Goal: Task Accomplishment & Management: Complete application form

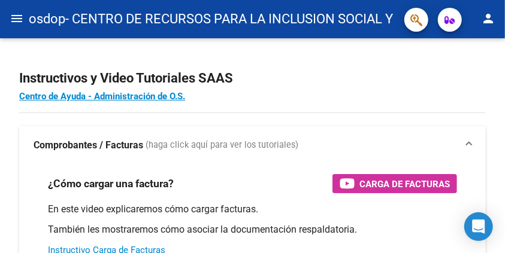
click at [24, 20] on button "menu" at bounding box center [17, 19] width 24 height 24
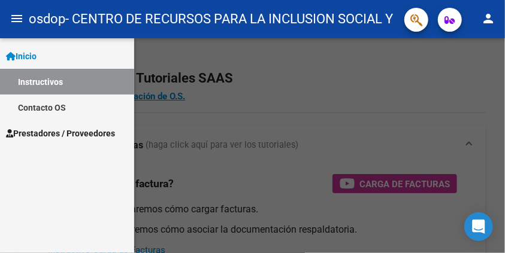
click at [264, 55] on div at bounding box center [252, 145] width 505 height 215
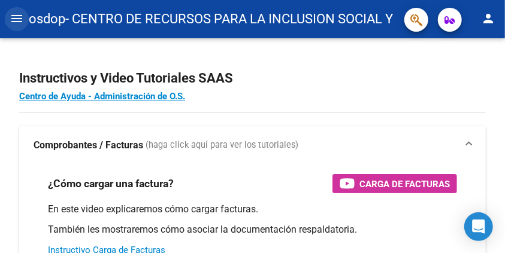
click at [23, 22] on mat-icon "menu" at bounding box center [17, 18] width 14 height 14
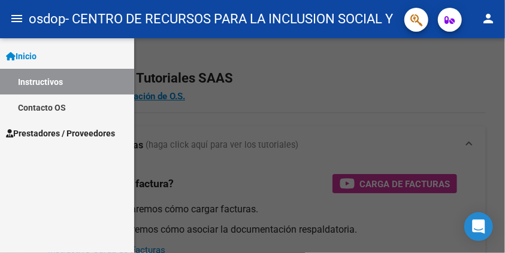
click at [23, 22] on mat-icon "menu" at bounding box center [17, 18] width 14 height 14
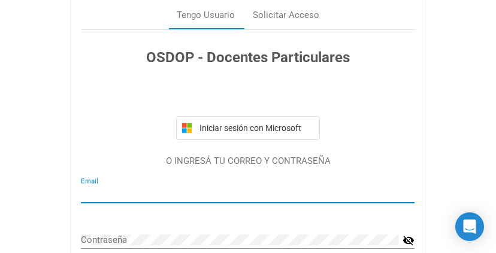
type input "[EMAIL_ADDRESS][DOMAIN_NAME]"
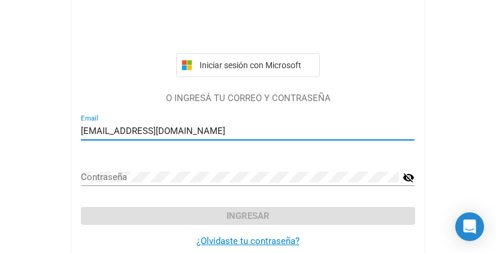
scroll to position [123, 0]
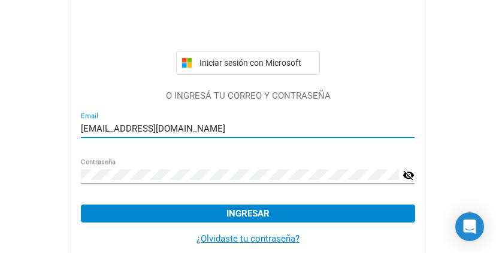
click at [409, 174] on mat-icon "visibility_off" at bounding box center [409, 175] width 12 height 14
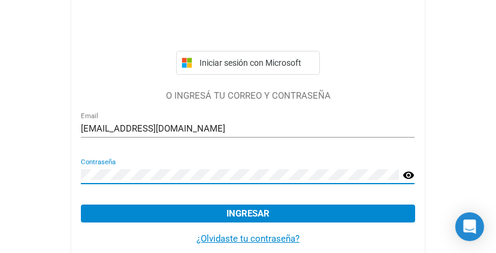
click at [49, 166] on div "Tengo Usuario Solicitar Acceso OSDOP - Docentes Particulares Iniciar sesión con…" at bounding box center [248, 77] width 496 height 401
click at [167, 214] on button "Ingresar" at bounding box center [248, 214] width 334 height 18
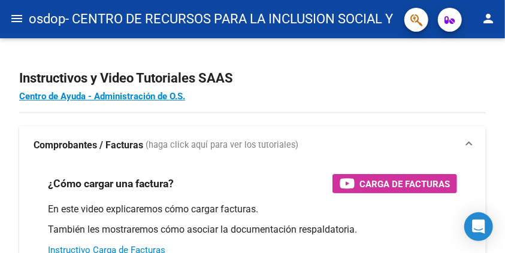
click at [20, 22] on mat-icon "menu" at bounding box center [17, 18] width 14 height 14
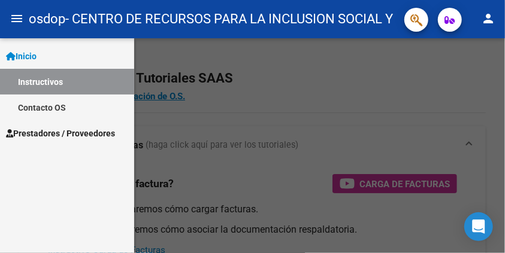
click at [55, 135] on span "Prestadores / Proveedores" at bounding box center [60, 133] width 109 height 13
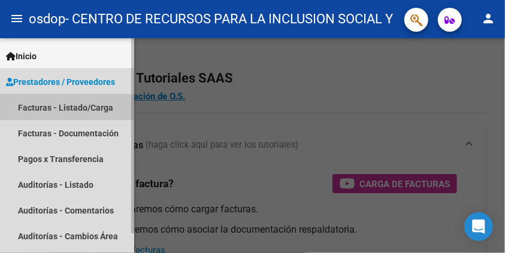
click at [61, 107] on link "Facturas - Listado/Carga" at bounding box center [67, 108] width 134 height 26
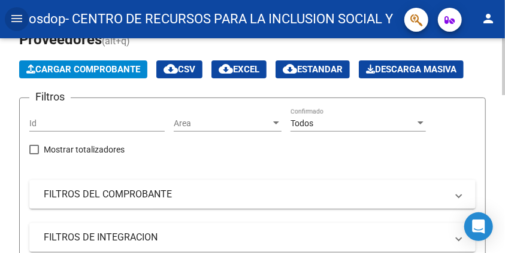
scroll to position [60, 0]
click at [95, 68] on span "Cargar Comprobante" at bounding box center [83, 69] width 114 height 11
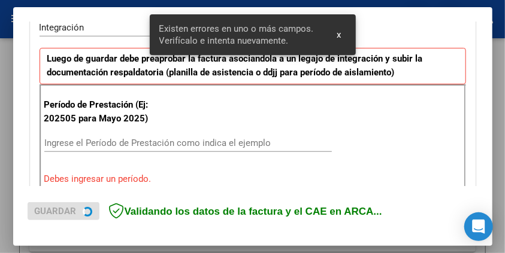
scroll to position [332, 0]
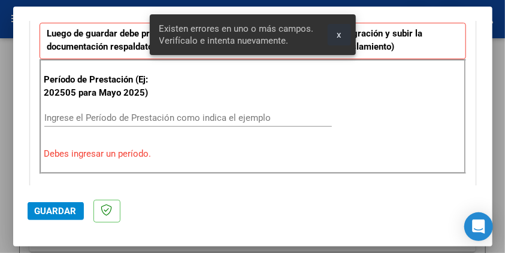
click at [339, 36] on span "x" at bounding box center [339, 34] width 4 height 11
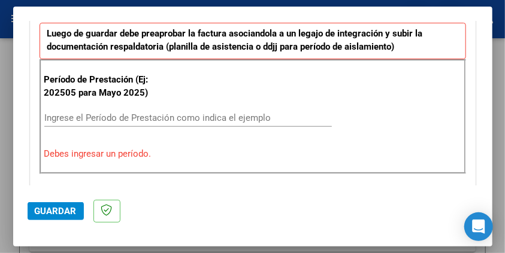
click at [107, 113] on input "Ingrese el Período de Prestación como indica el ejemplo" at bounding box center [188, 118] width 288 height 11
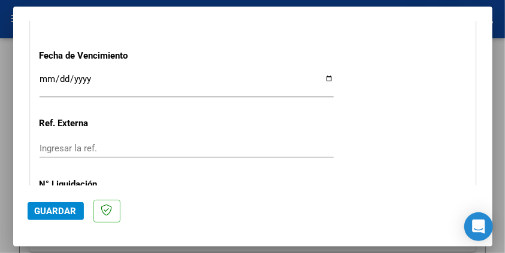
scroll to position [863, 0]
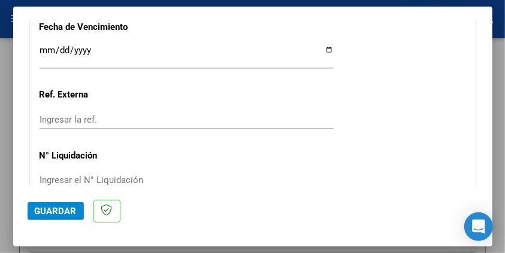
type input "202508"
click at [322, 50] on input "Ingresar la fecha" at bounding box center [187, 55] width 294 height 19
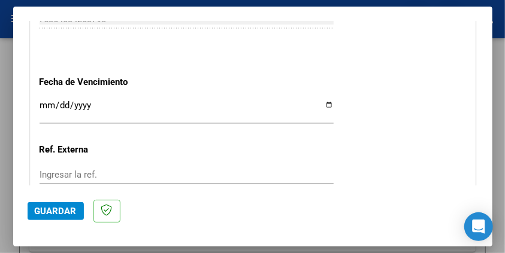
scroll to position [803, 0]
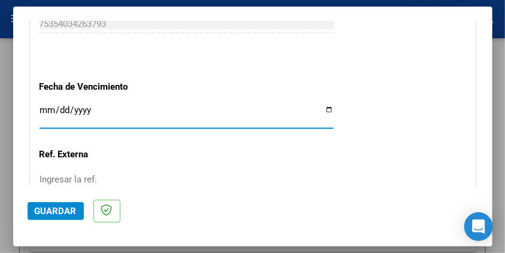
click at [321, 107] on input "Ingresar la fecha" at bounding box center [187, 114] width 294 height 19
type input "[DATE]"
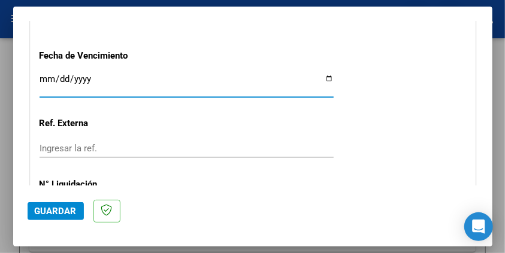
scroll to position [923, 0]
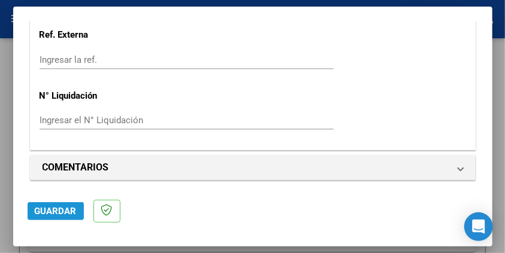
click at [65, 211] on span "Guardar" at bounding box center [56, 211] width 42 height 11
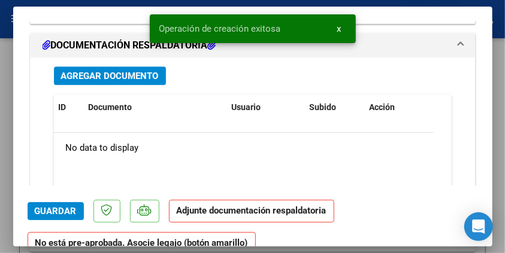
scroll to position [1078, 0]
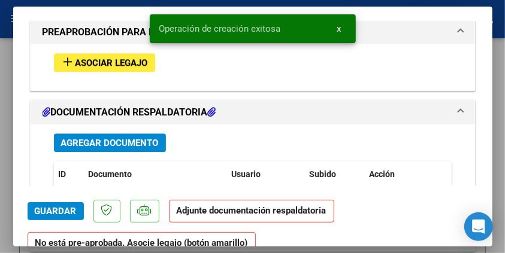
click at [106, 59] on span "Asociar Legajo" at bounding box center [111, 63] width 72 height 11
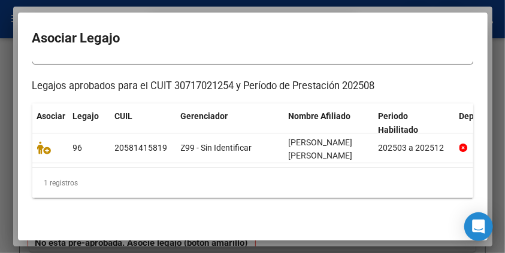
scroll to position [120, 0]
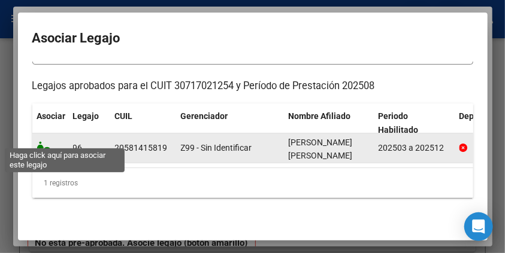
click at [39, 141] on icon at bounding box center [44, 147] width 14 height 13
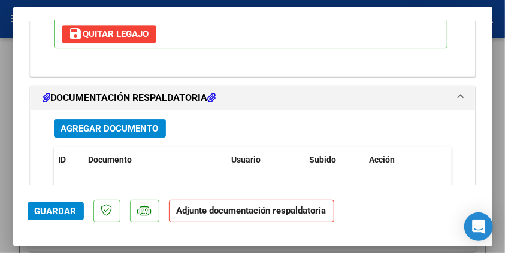
scroll to position [1289, 0]
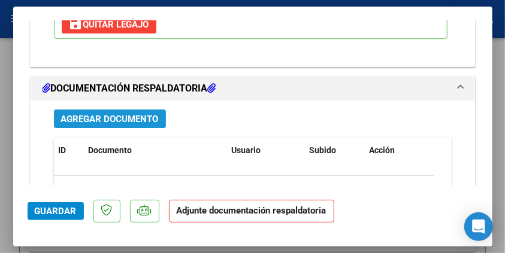
click at [122, 125] on span "Agregar Documento" at bounding box center [110, 119] width 98 height 11
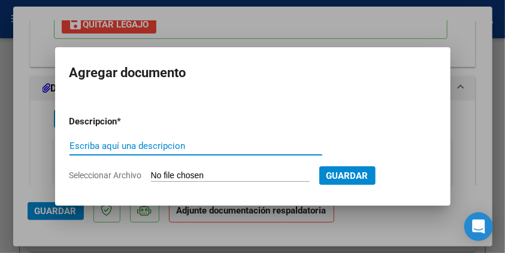
click at [134, 143] on input "Escriba aquí una descripcion" at bounding box center [195, 146] width 253 height 11
type input "ASISTENCIA"
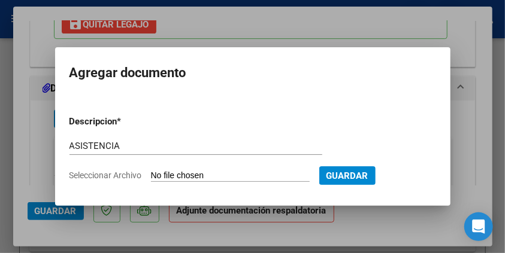
click at [197, 173] on input "Seleccionar Archivo" at bounding box center [230, 176] width 159 height 11
type input "C:\fakepath\[PERSON_NAME].pdf"
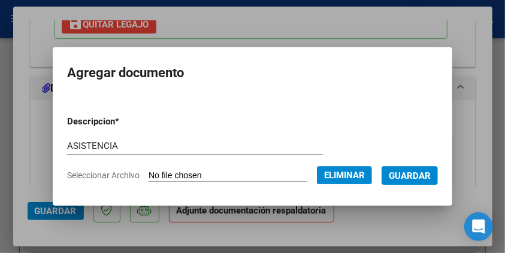
click at [389, 182] on span "Guardar" at bounding box center [410, 176] width 42 height 11
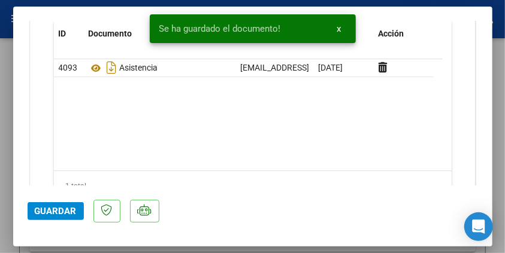
scroll to position [1409, 0]
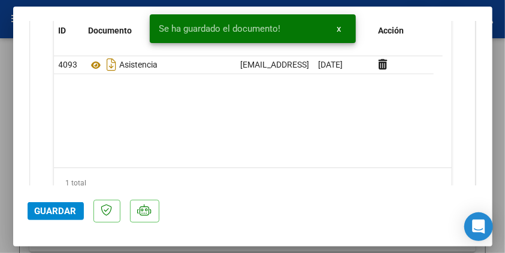
click at [62, 211] on span "Guardar" at bounding box center [56, 211] width 42 height 11
click at [8, 73] on div at bounding box center [252, 126] width 505 height 253
type input "$ 0,00"
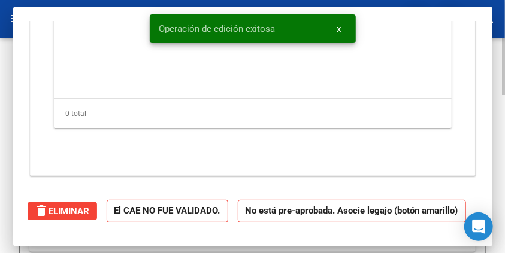
scroll to position [1253, 0]
